Goal: Task Accomplishment & Management: Manage account settings

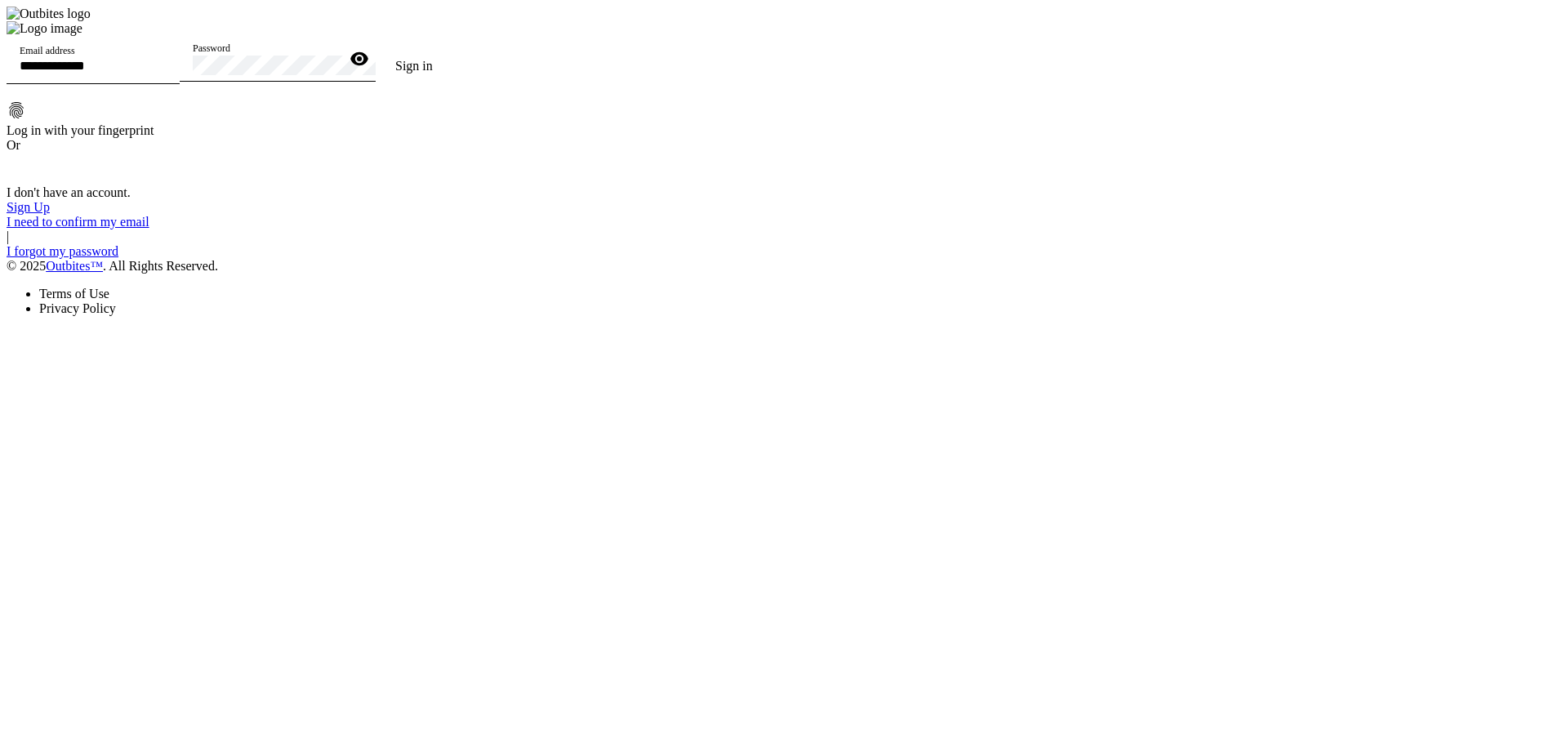
click at [167, 73] on input "Email address" at bounding box center [93, 65] width 147 height 14
type input "**********"
click at [453, 86] on span at bounding box center [413, 66] width 76 height 40
click at [375, 50] on button "Sign in" at bounding box center [413, 66] width 76 height 33
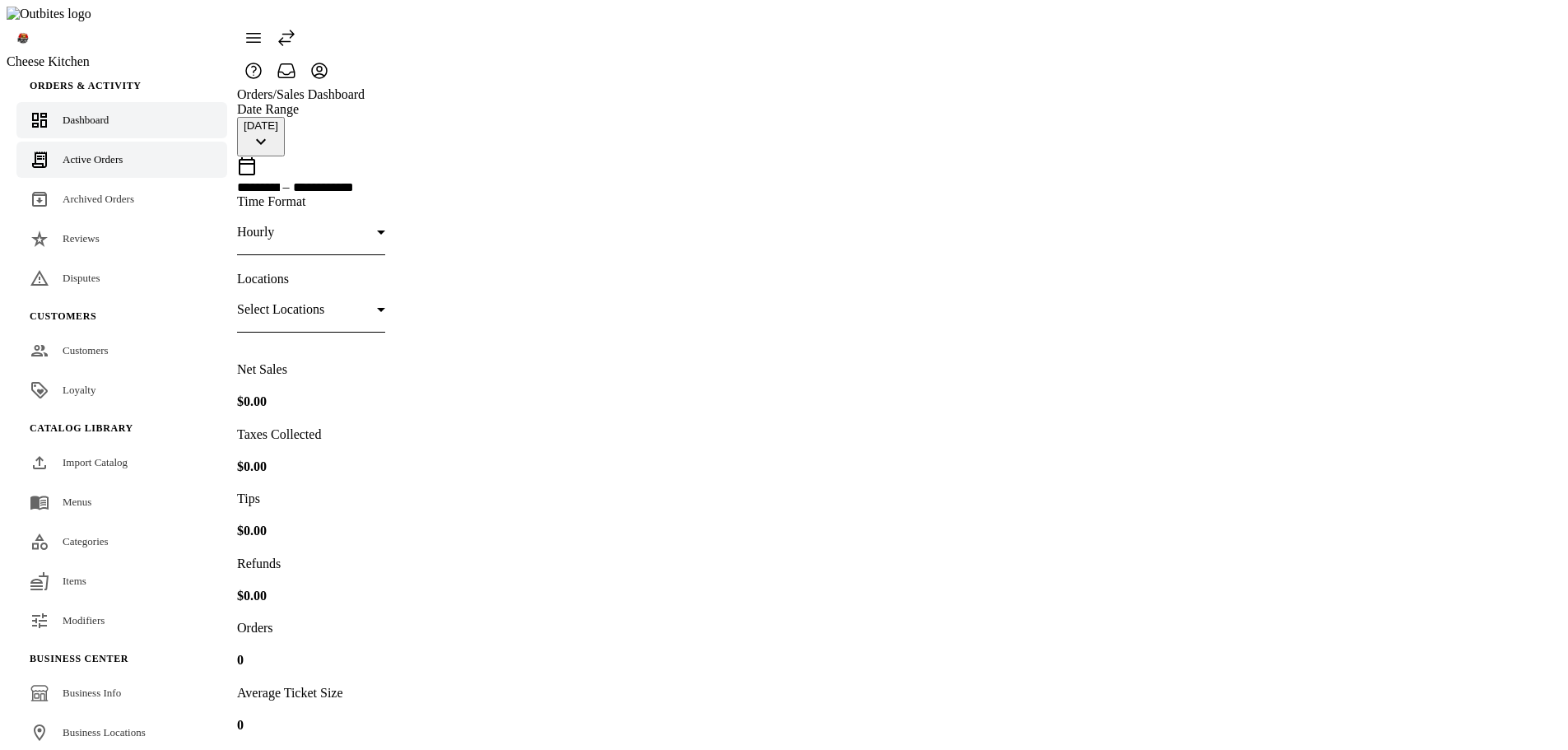
click at [111, 152] on div "Active Orders" at bounding box center [92, 159] width 60 height 16
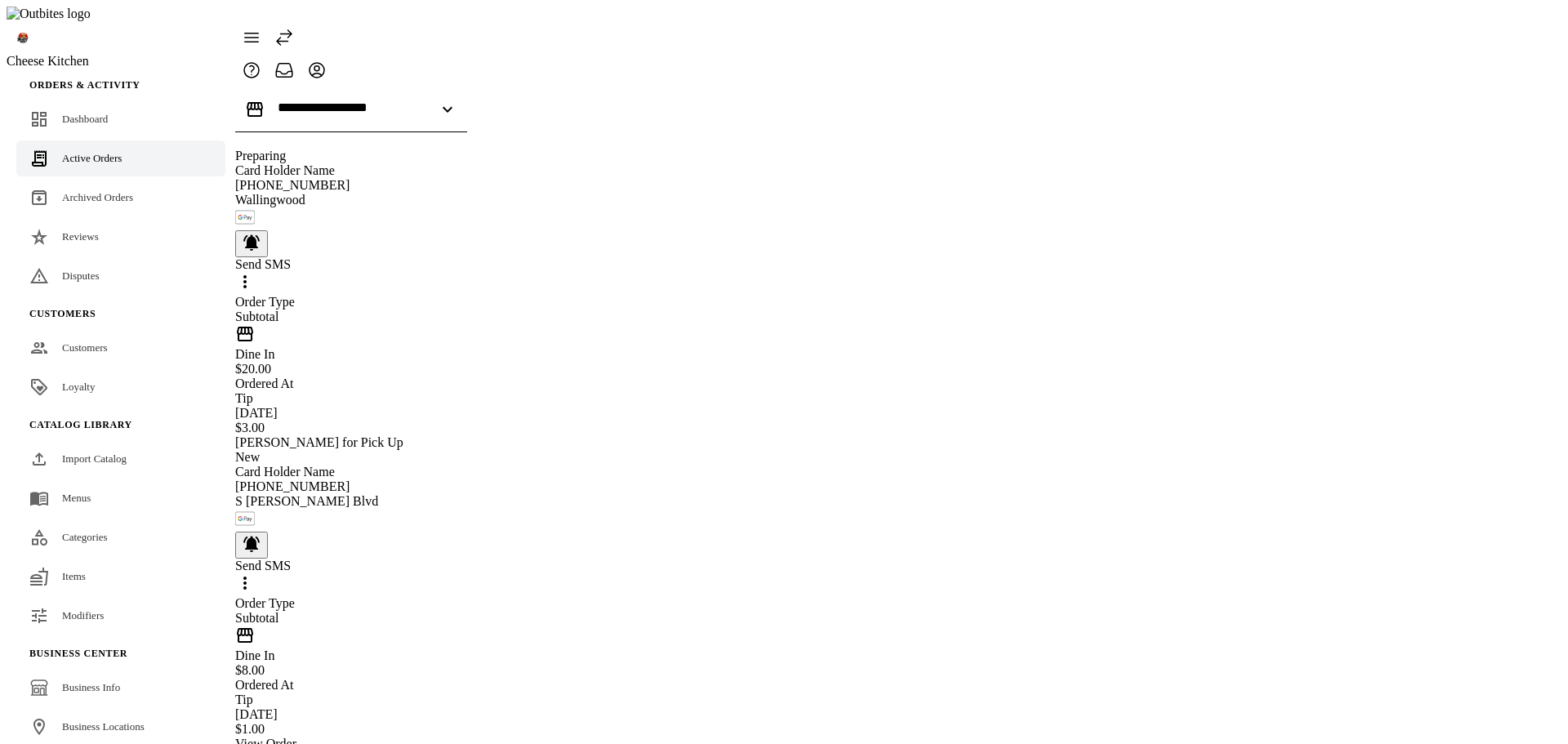
drag, startPoint x: 1394, startPoint y: 98, endPoint x: 723, endPoint y: 105, distance: 671.0
click at [424, 97] on div at bounding box center [351, 109] width 147 height 46
click at [345, 126] on span "S [PERSON_NAME] Blvd" at bounding box center [333, 133] width 143 height 14
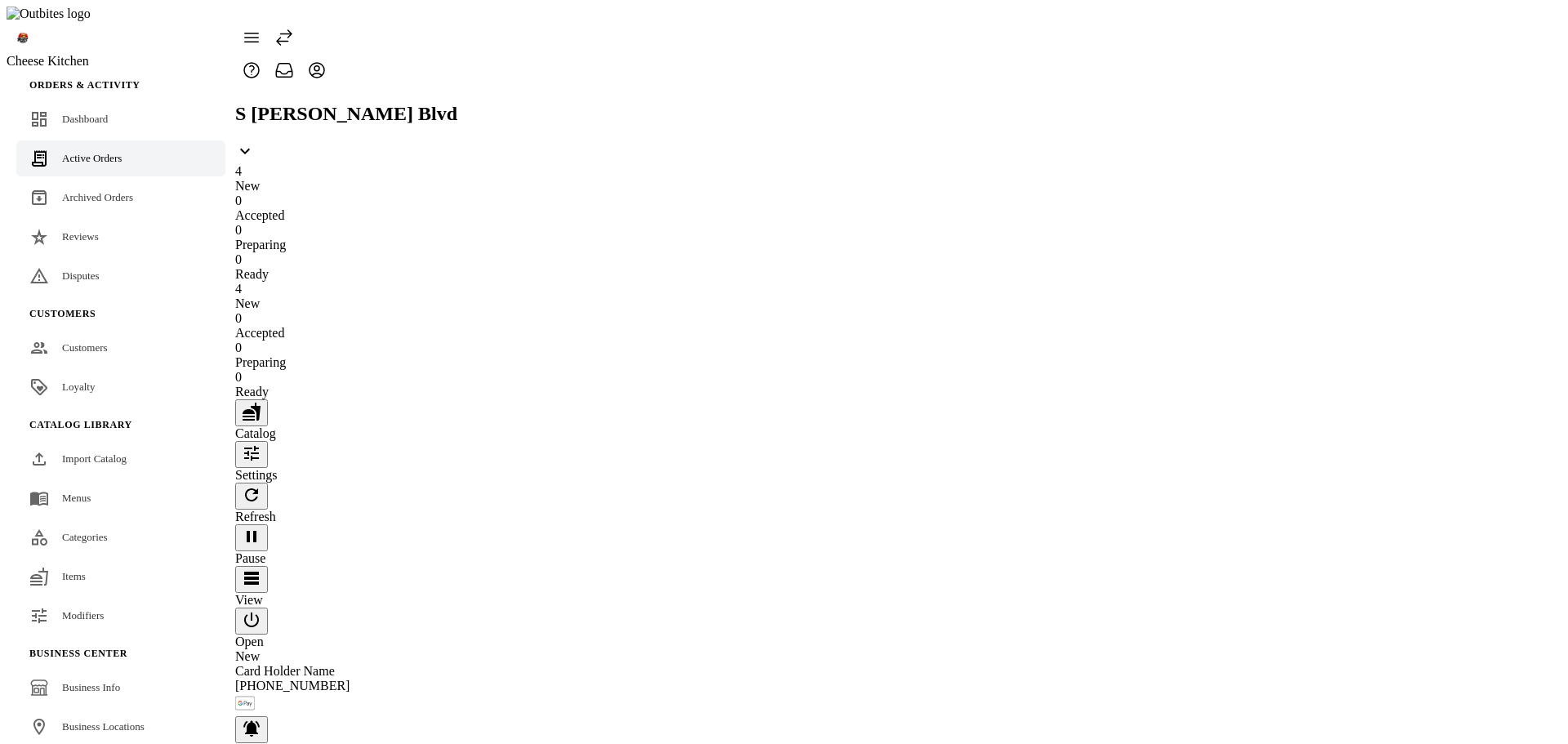
click at [259, 446] on icon "button" at bounding box center [251, 453] width 15 height 15
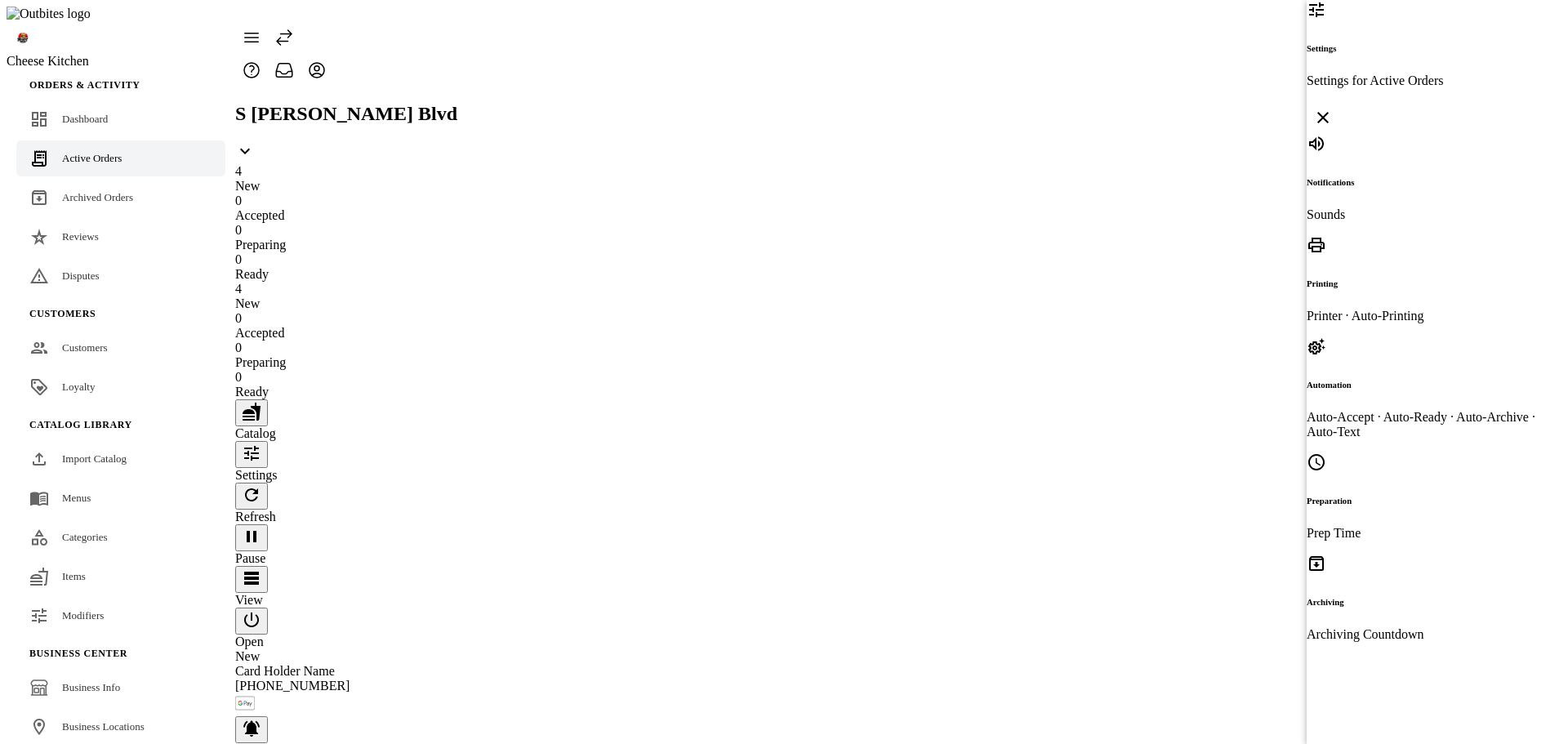
click at [1400, 134] on div "Notifications Sounds" at bounding box center [1421, 178] width 229 height 88
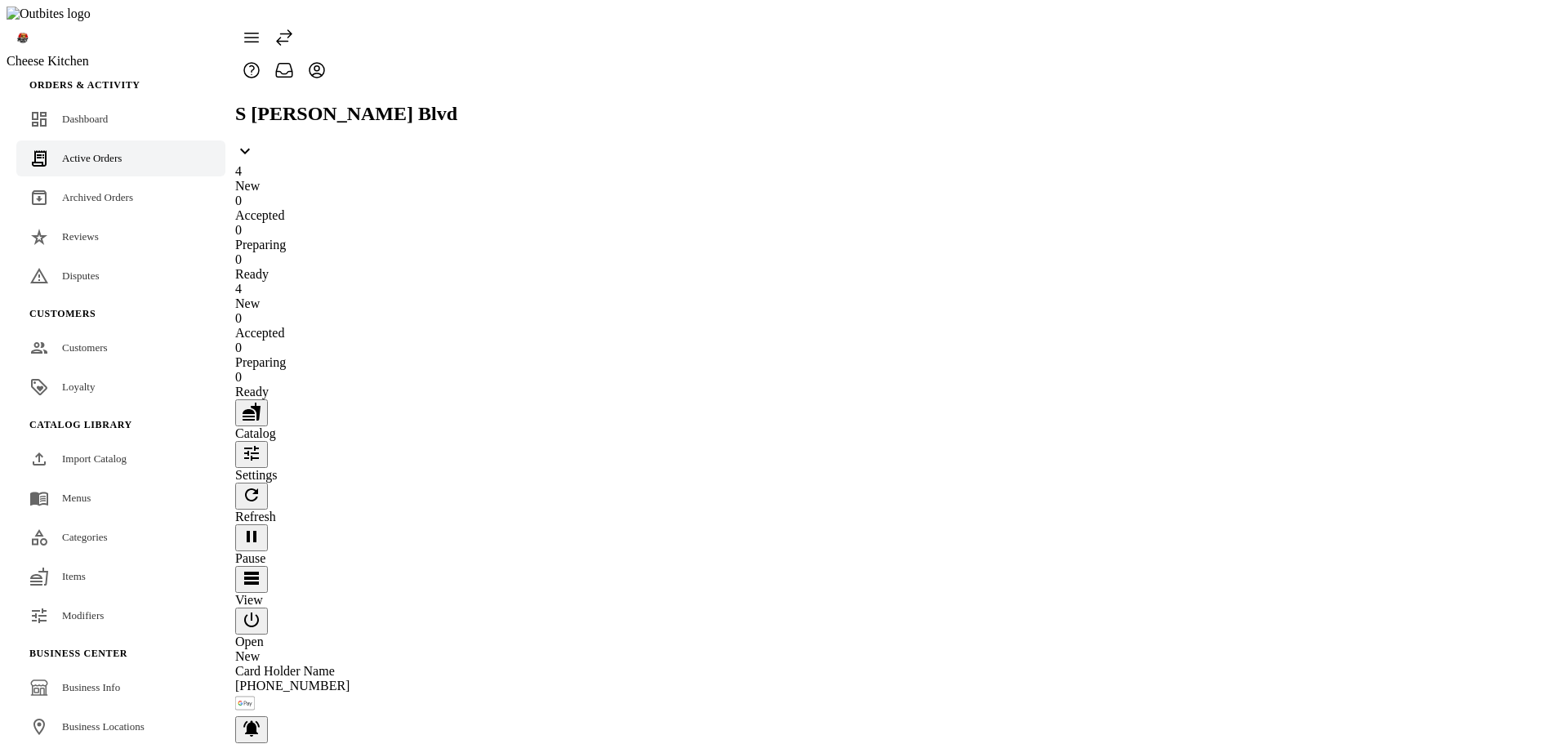
click at [261, 443] on icon "button" at bounding box center [251, 453] width 20 height 20
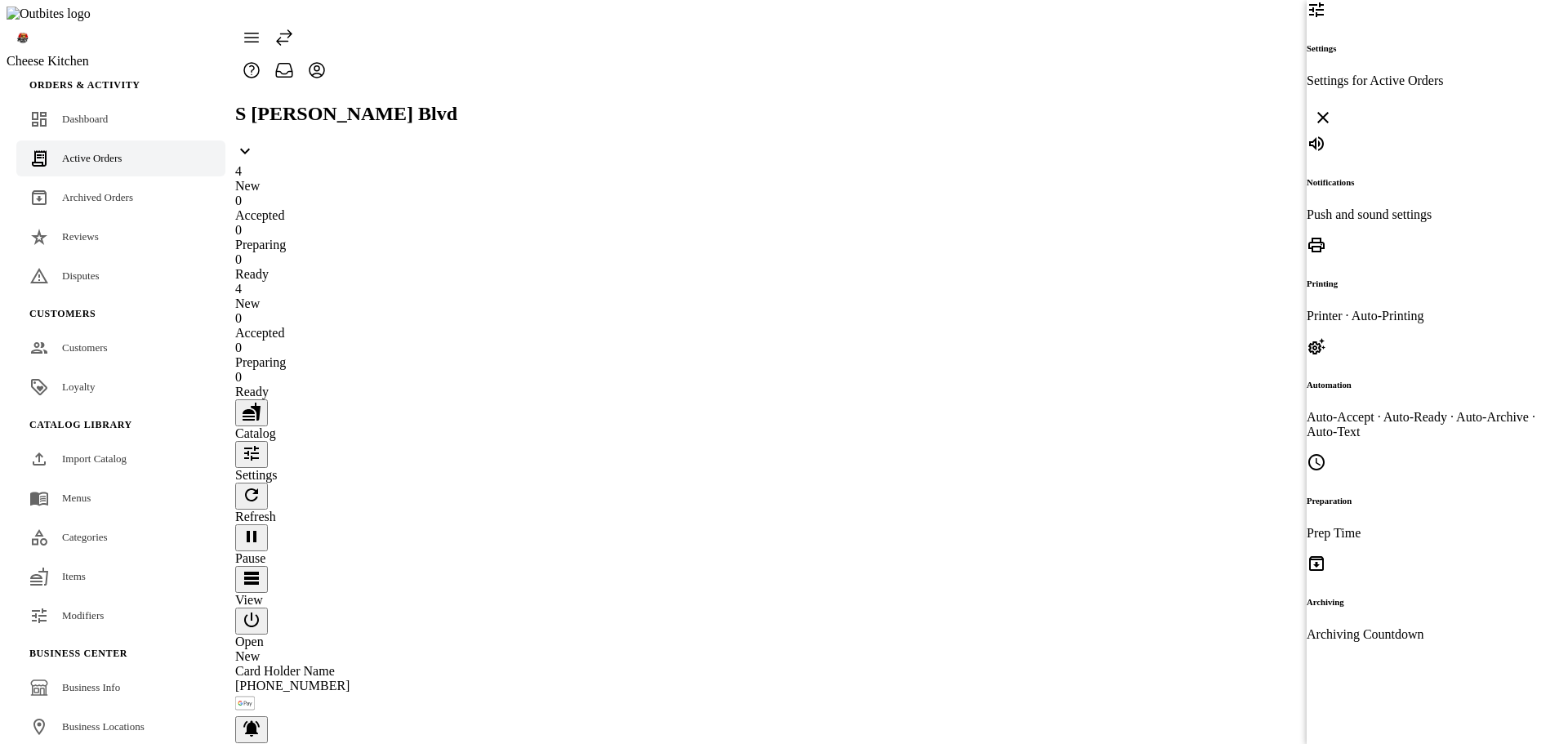
click at [1354, 177] on h6 "Notifications" at bounding box center [1421, 181] width 229 height 9
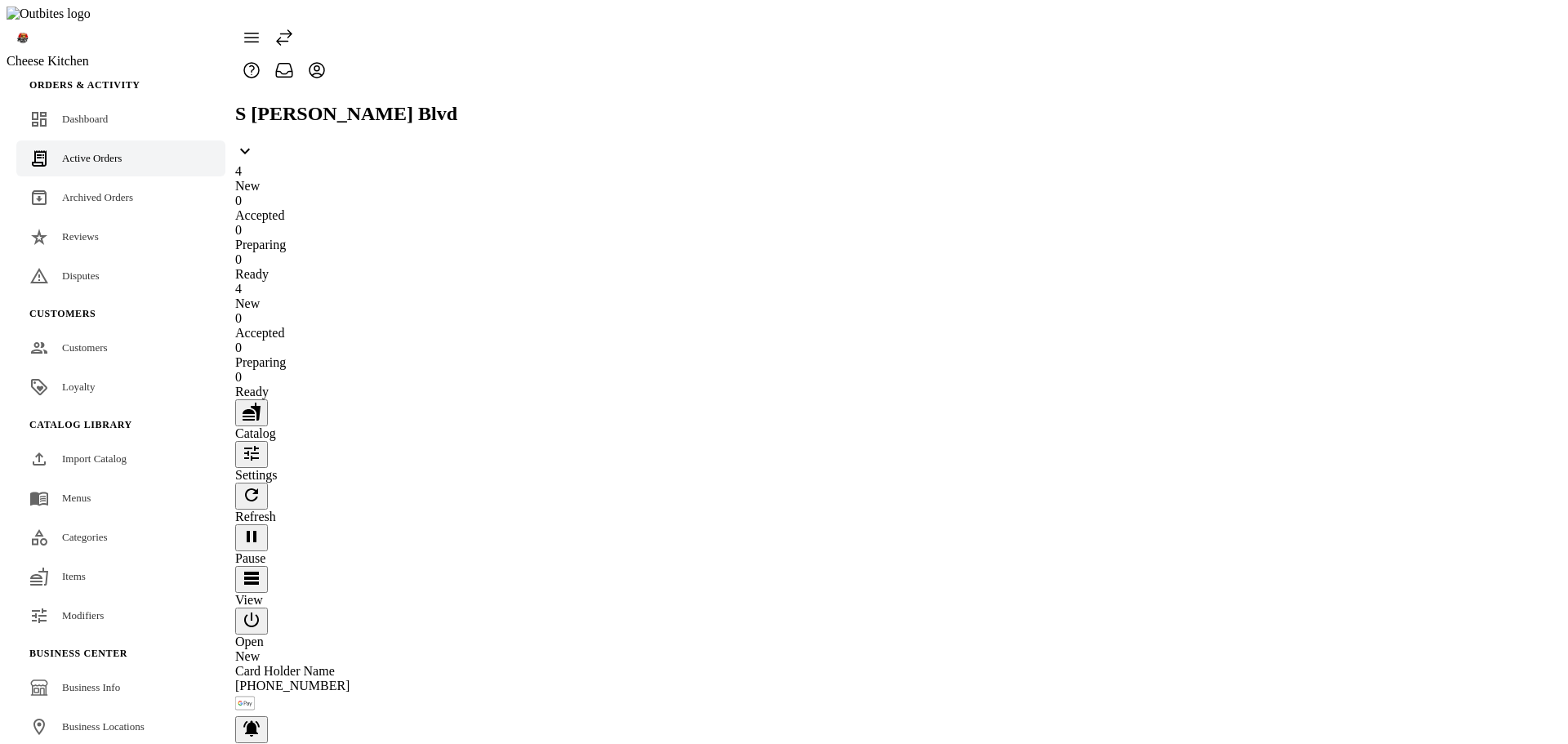
click at [261, 443] on icon "button" at bounding box center [251, 453] width 20 height 20
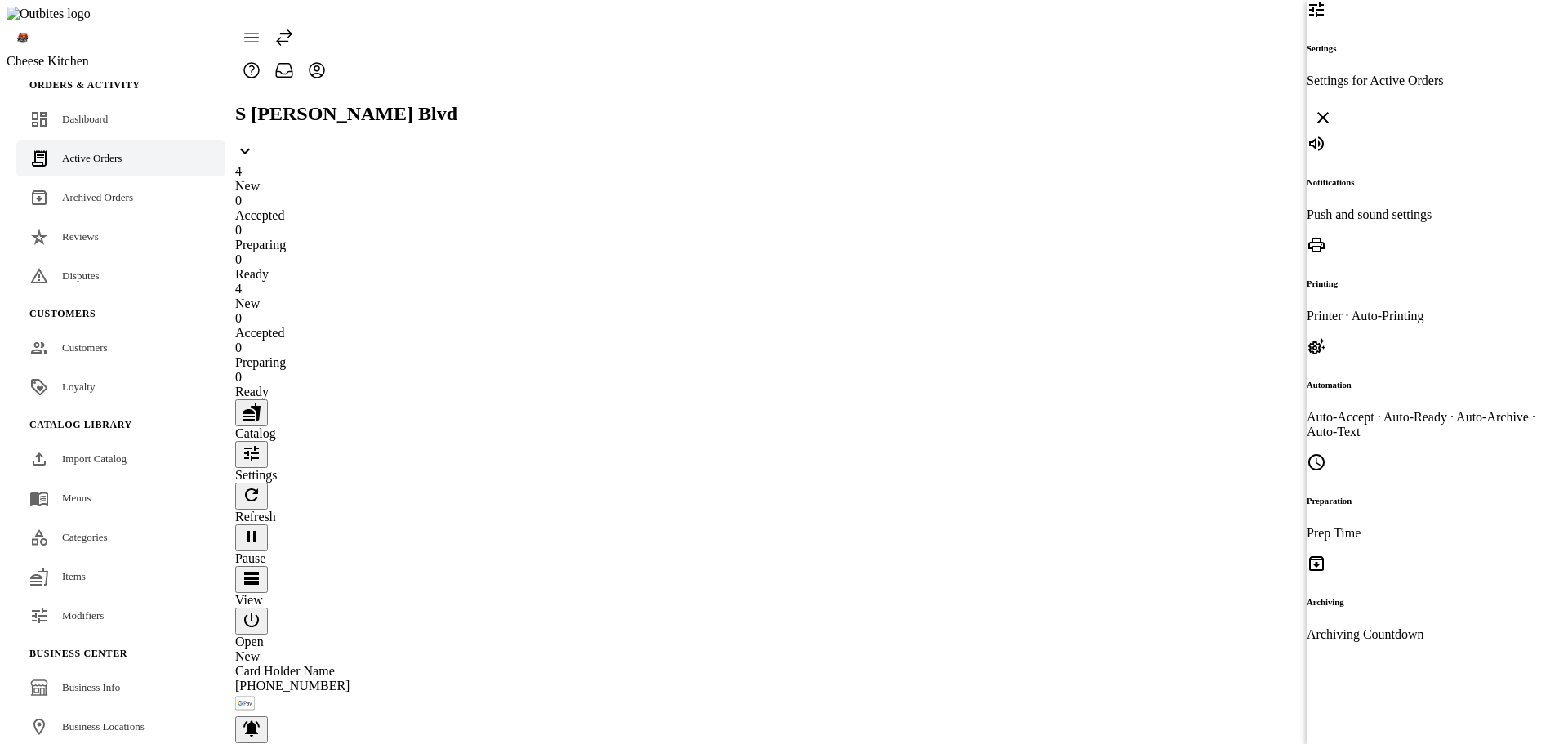
click at [1363, 207] on p "Push and sound settings" at bounding box center [1421, 214] width 229 height 15
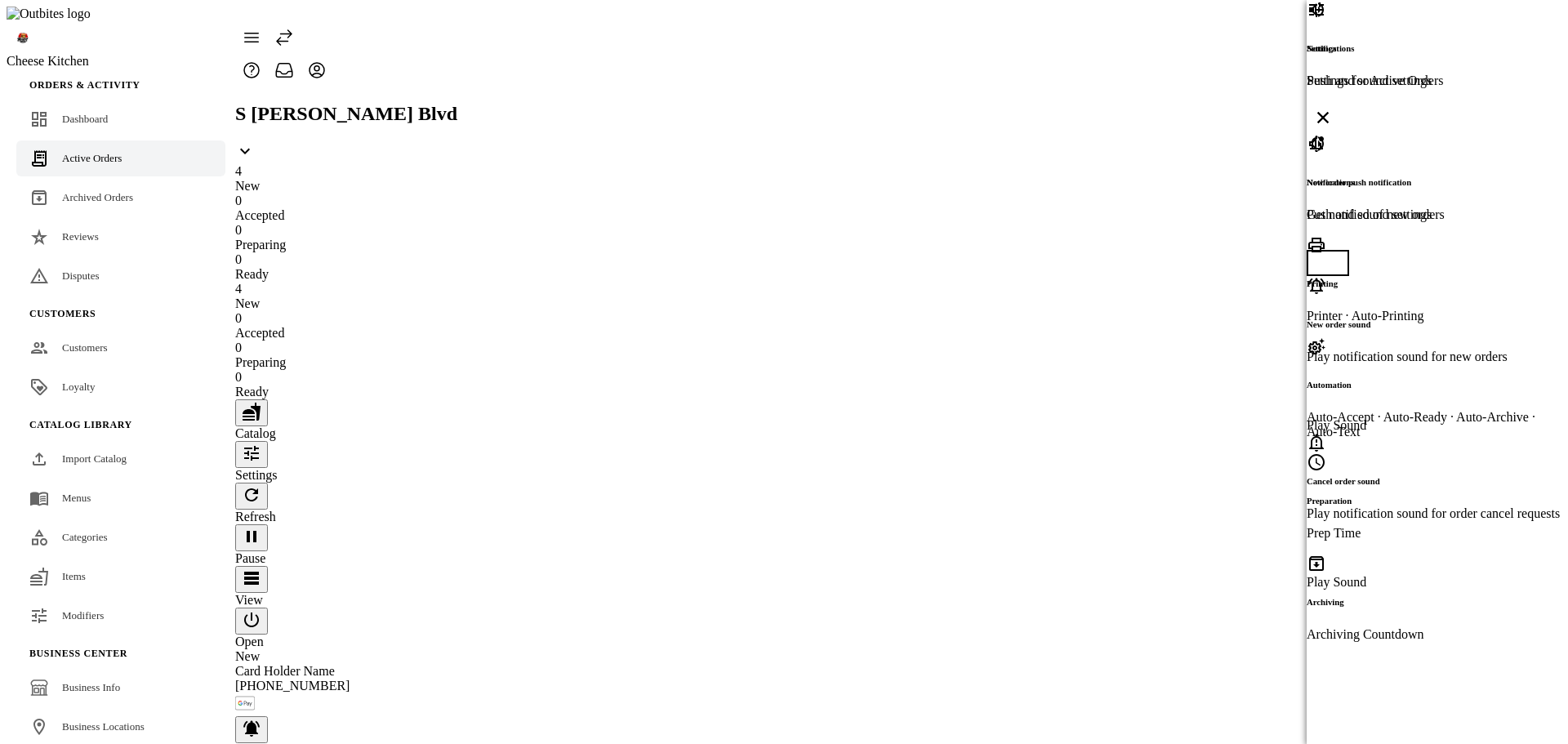
drag, startPoint x: 1545, startPoint y: 30, endPoint x: 1406, endPoint y: 454, distance: 446.2
click at [1333, 107] on icon at bounding box center [1323, 117] width 20 height 20
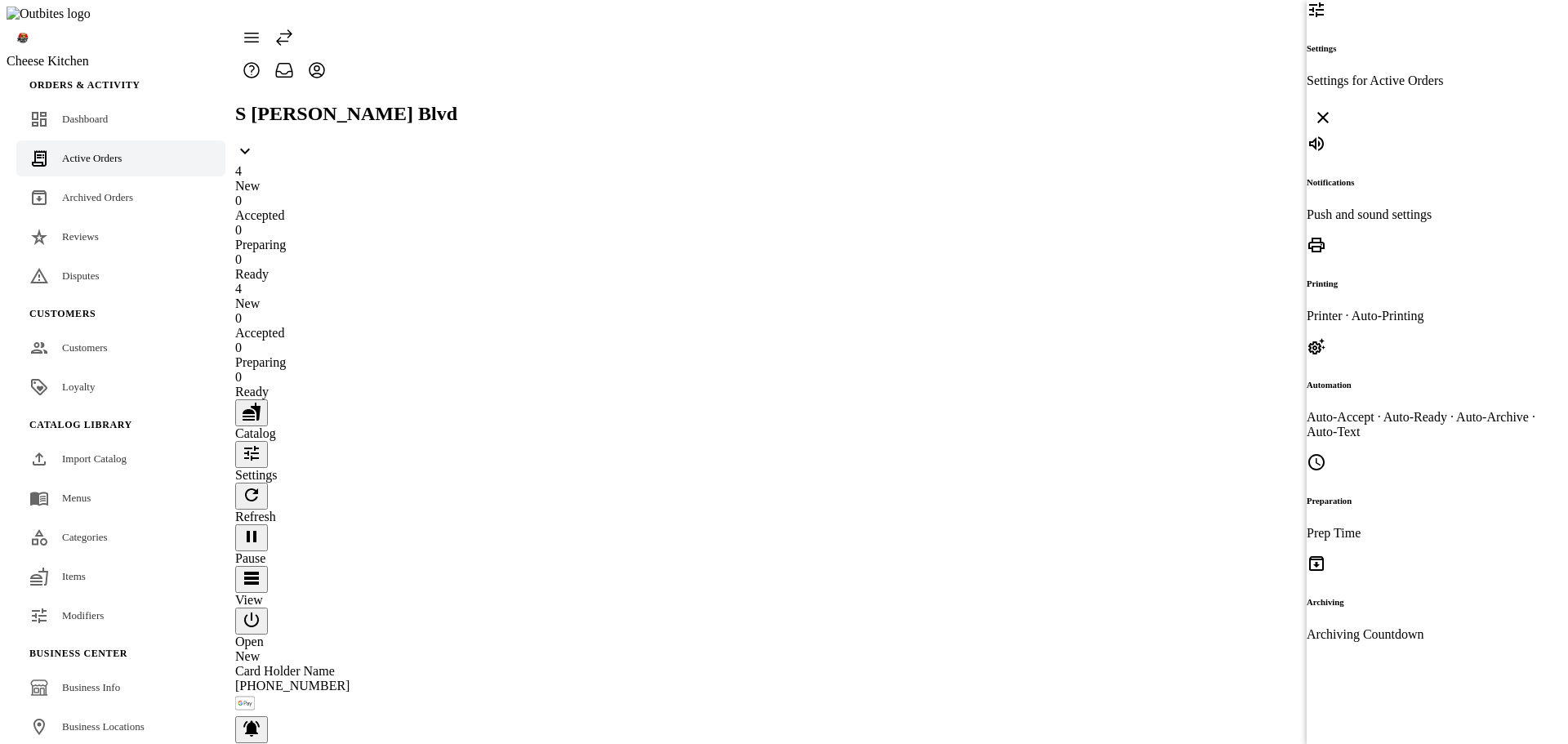
click at [1384, 87] on div at bounding box center [1437, 372] width 261 height 744
click at [1333, 177] on h6 "Notifications" at bounding box center [1421, 181] width 229 height 9
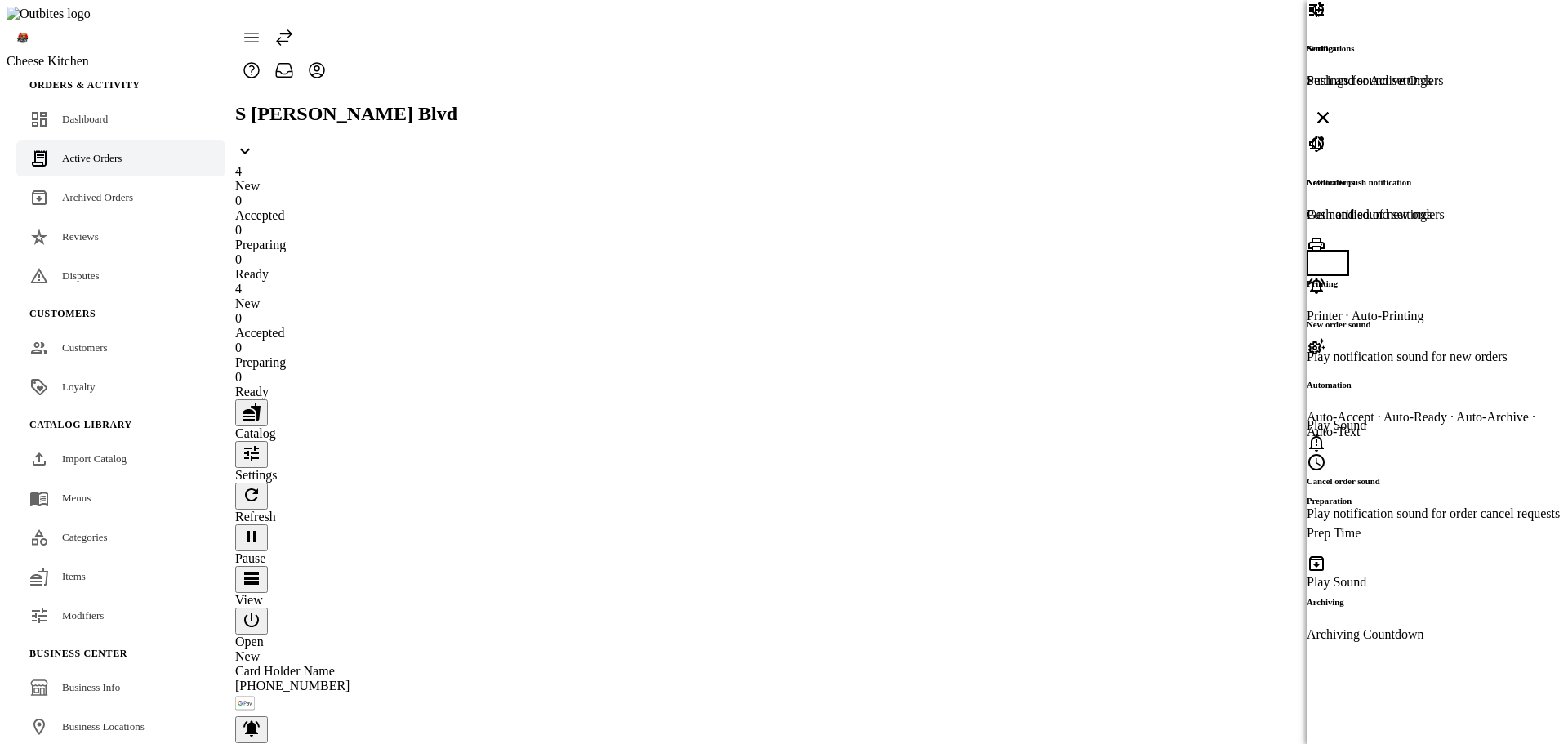
click at [1327, 256] on span "button" at bounding box center [1320, 262] width 13 height 13
click at [1346, 253] on span "button" at bounding box center [1336, 263] width 20 height 20
drag, startPoint x: 827, startPoint y: 610, endPoint x: 1264, endPoint y: 95, distance: 675.4
click at [827, 610] on div at bounding box center [784, 372] width 1568 height 744
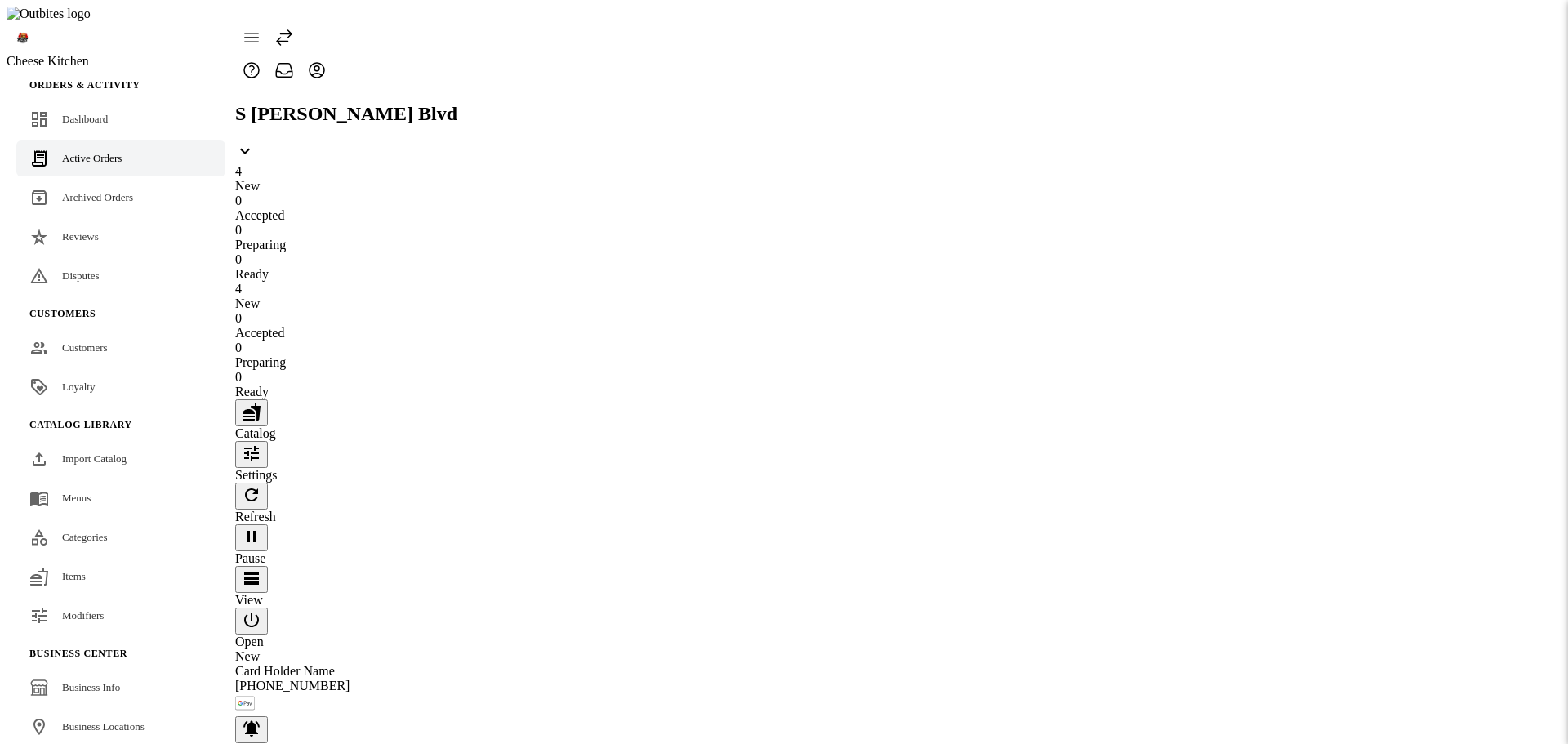
click at [261, 443] on icon "button" at bounding box center [251, 453] width 20 height 20
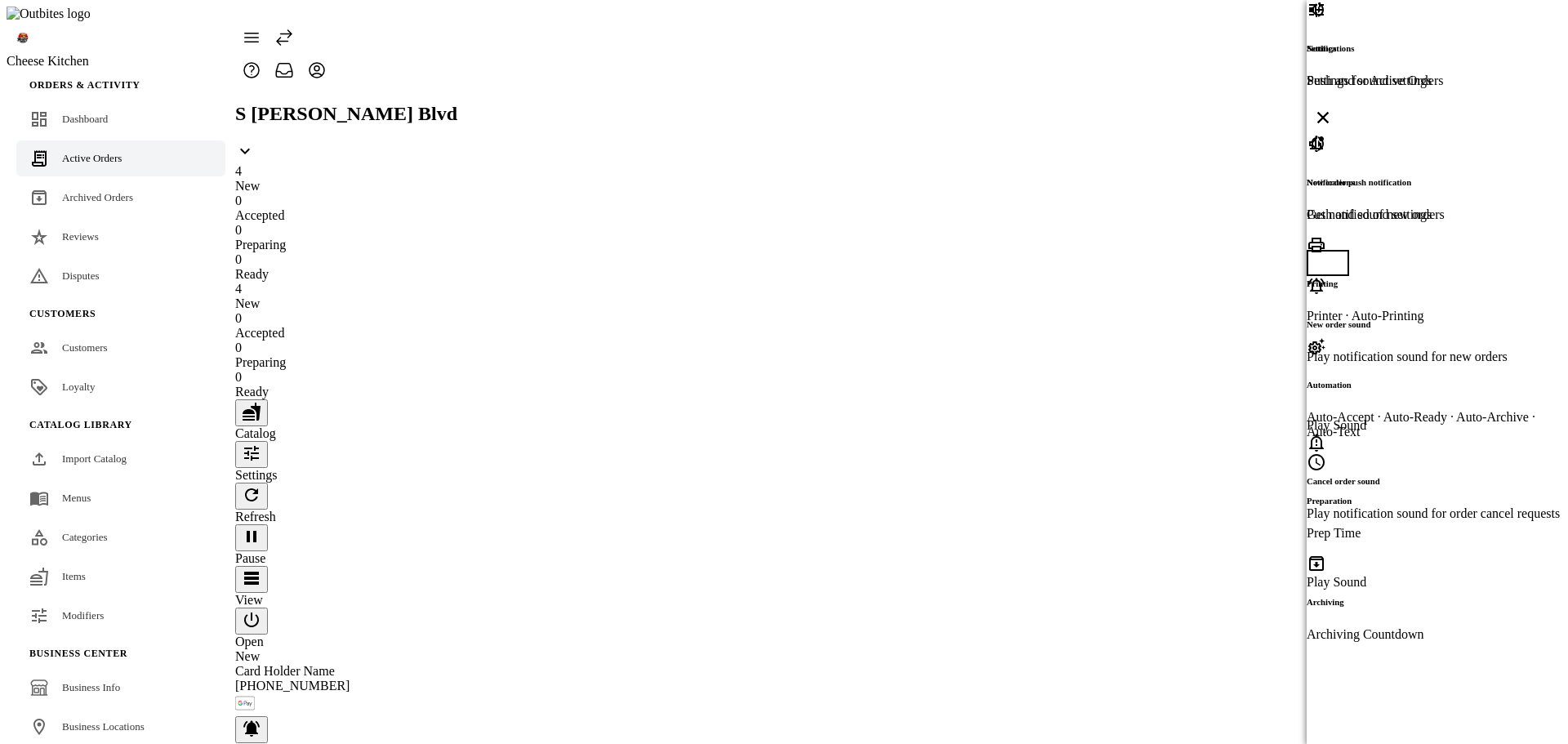
click at [1329, 112] on icon at bounding box center [1322, 117] width 11 height 11
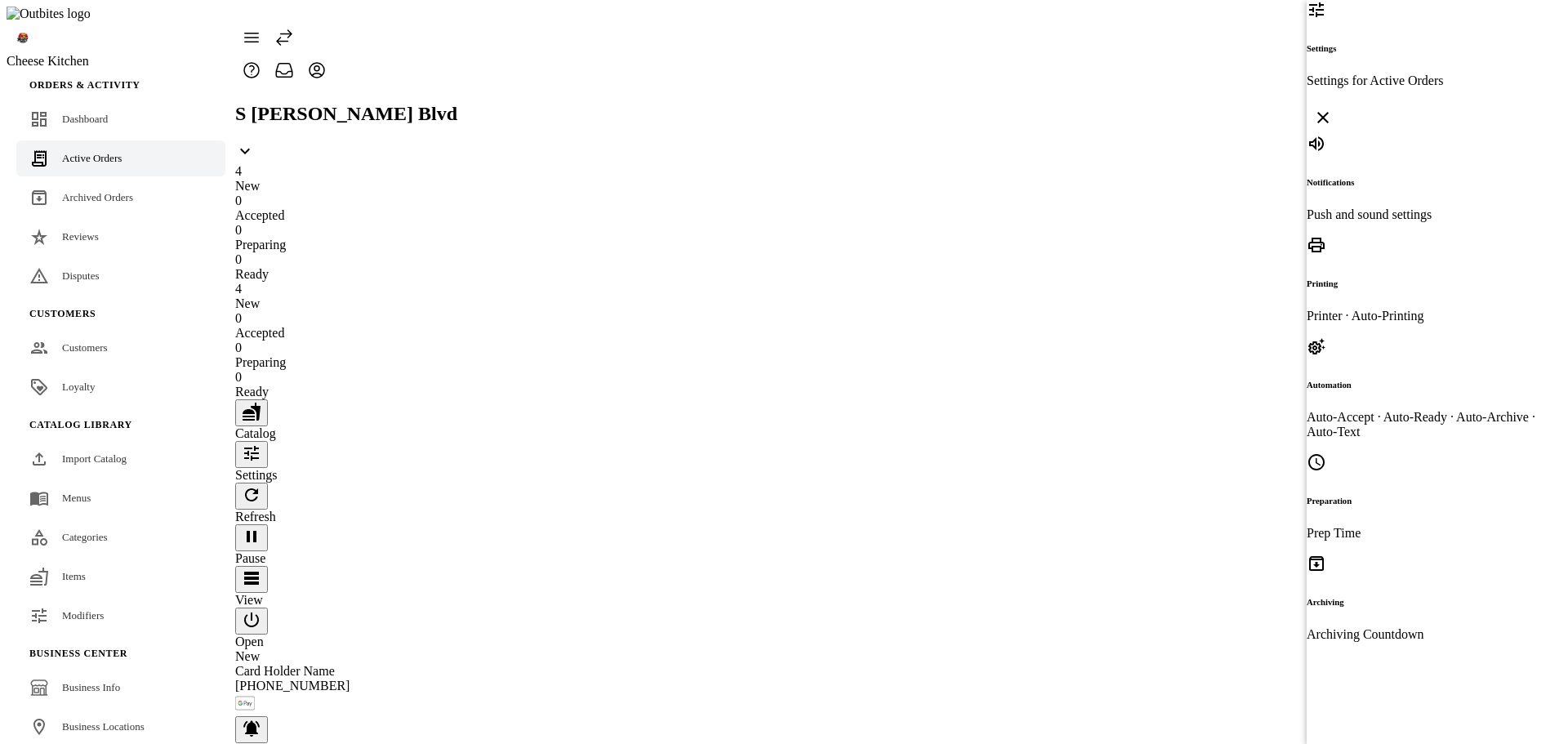
click at [1371, 177] on h6 "Notifications" at bounding box center [1421, 181] width 229 height 9
